Goal: Transaction & Acquisition: Subscribe to service/newsletter

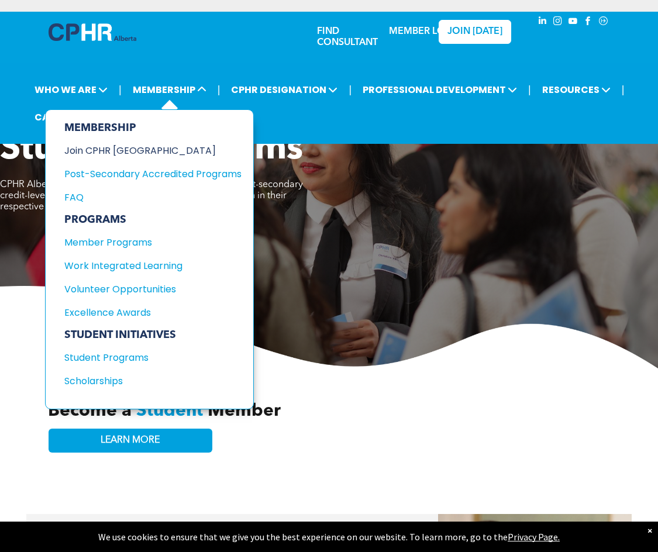
click at [126, 149] on div "Join CPHR [GEOGRAPHIC_DATA]" at bounding box center [144, 150] width 160 height 15
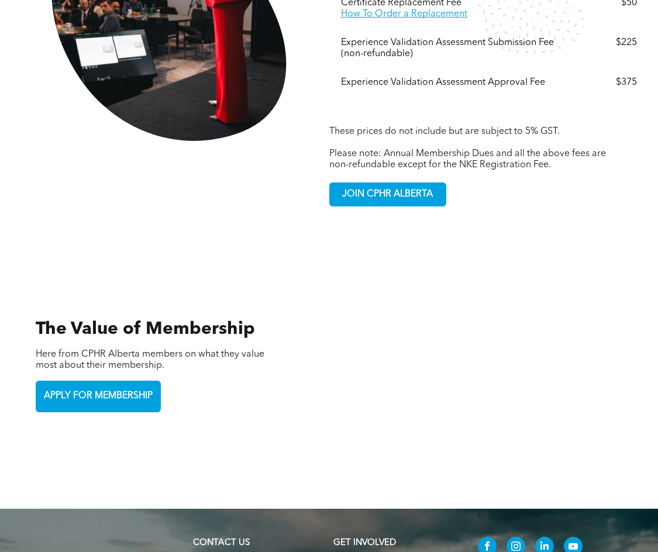
scroll to position [2339, 0]
